Goal: Task Accomplishment & Management: Use online tool/utility

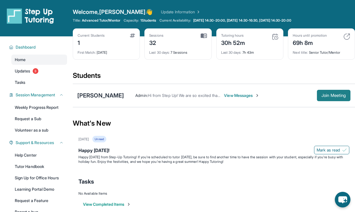
click at [325, 95] on span "Join Meeting" at bounding box center [333, 95] width 24 height 3
click at [329, 95] on span "Join Meeting" at bounding box center [333, 95] width 24 height 3
click at [338, 94] on span "Join Meeting" at bounding box center [333, 95] width 24 height 3
click at [332, 97] on span "Join Meeting" at bounding box center [333, 95] width 24 height 3
